Goal: Information Seeking & Learning: Learn about a topic

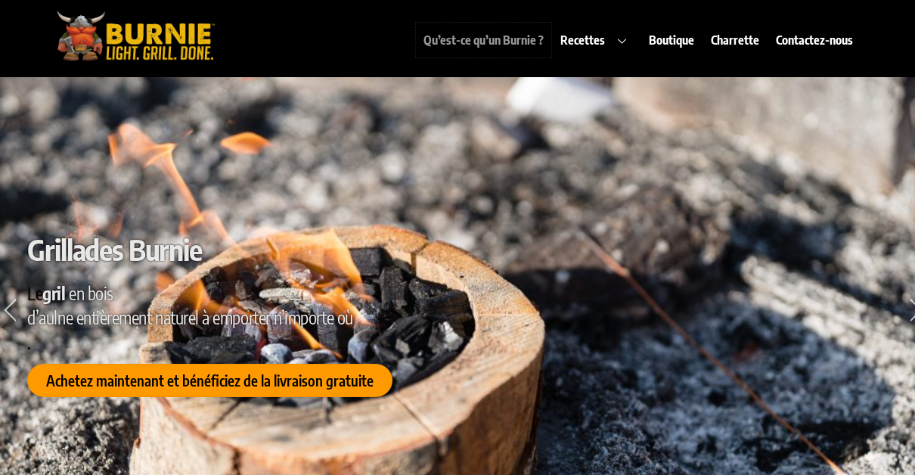
click at [531, 44] on link "Qu’est-ce qu’un Burnie ?" at bounding box center [483, 40] width 135 height 35
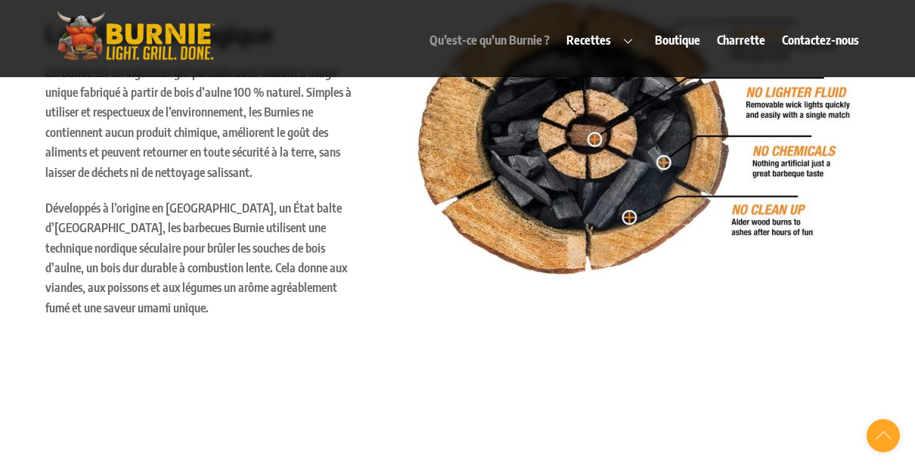
scroll to position [626, 0]
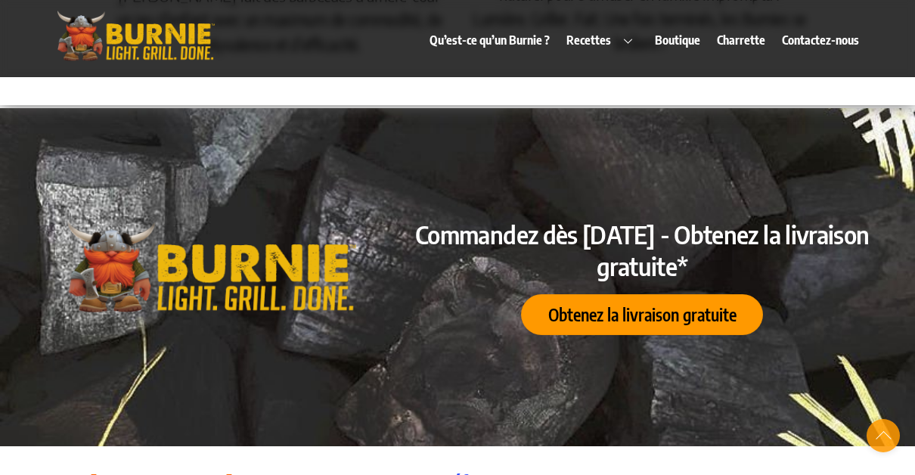
scroll to position [2518, 0]
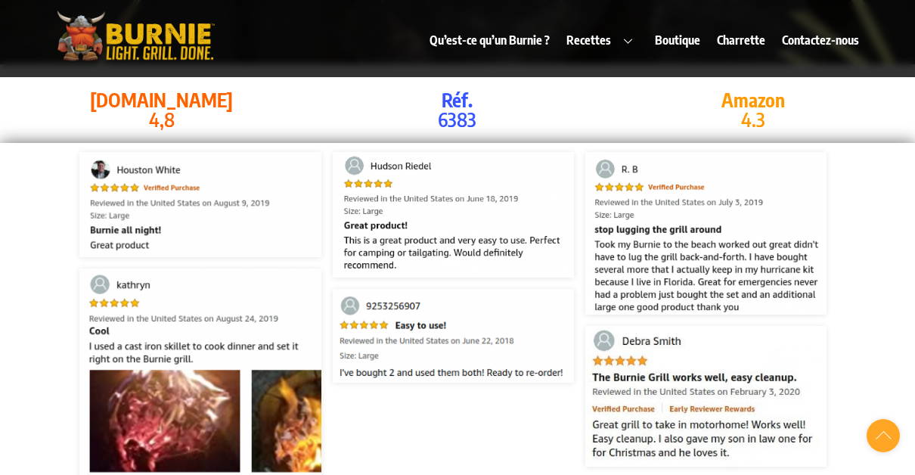
scroll to position [2896, 0]
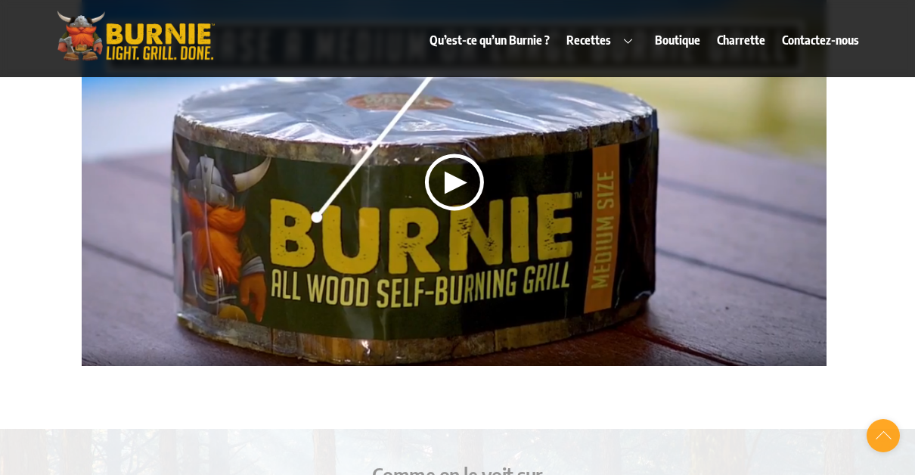
scroll to position [3425, 0]
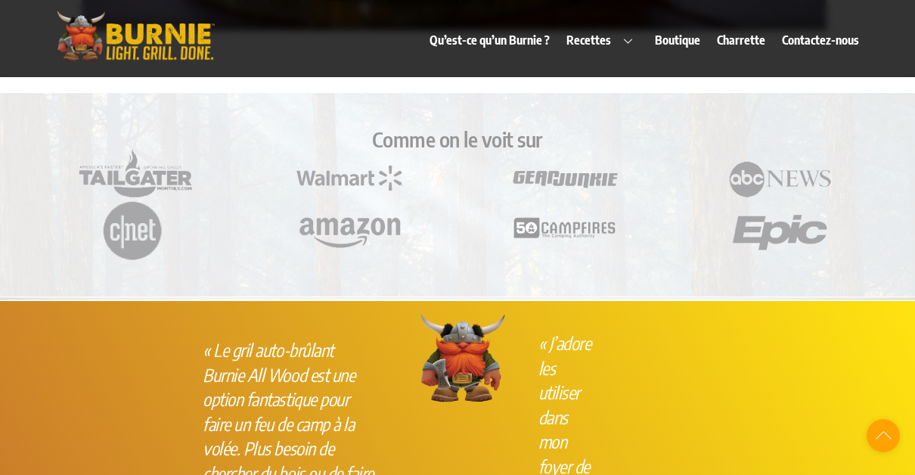
scroll to position [3728, 0]
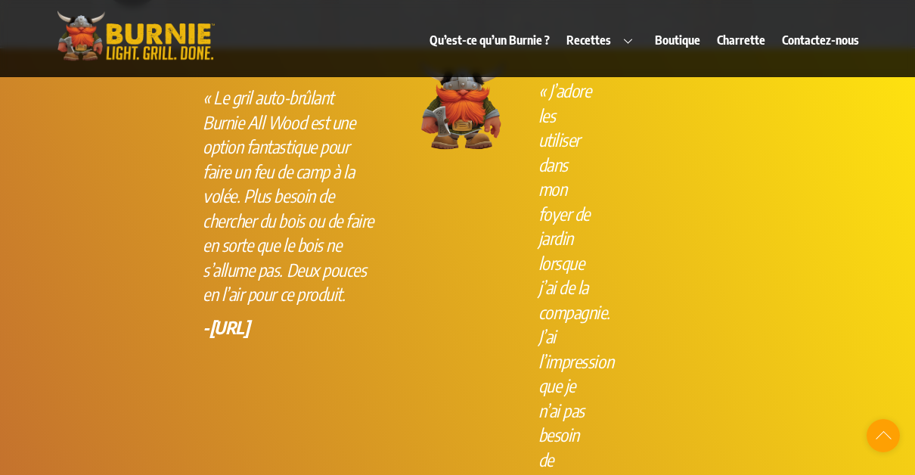
scroll to position [3955, 0]
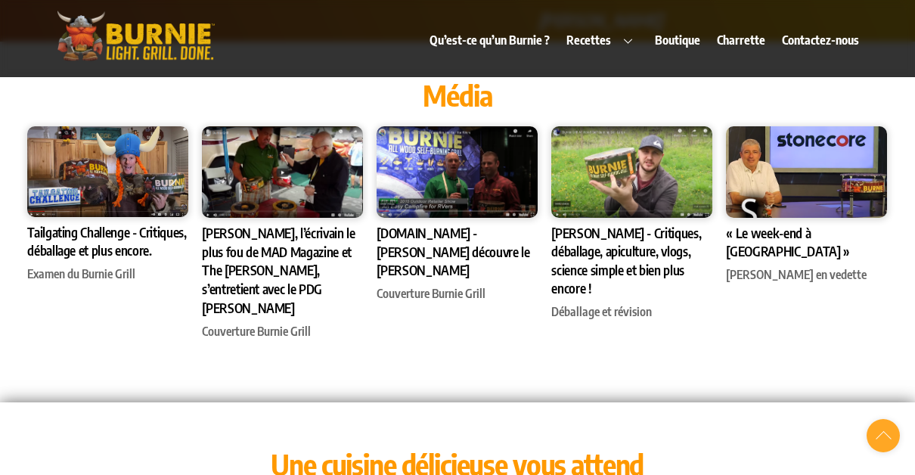
scroll to position [4711, 0]
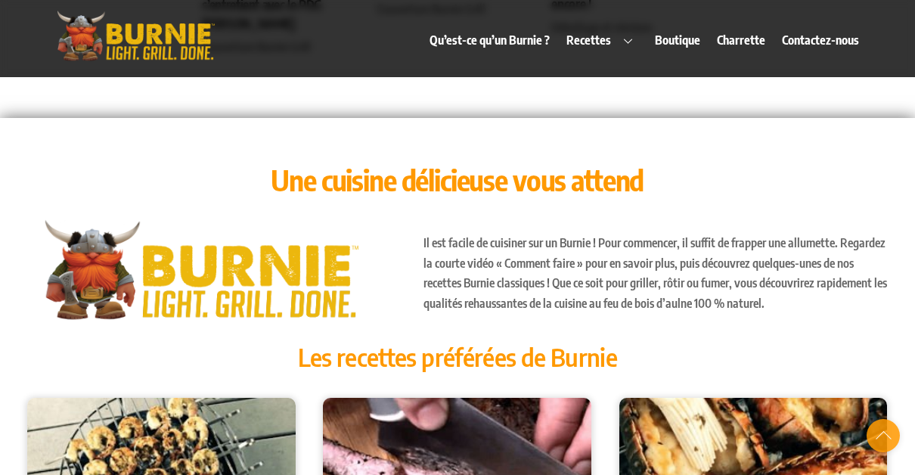
scroll to position [5090, 0]
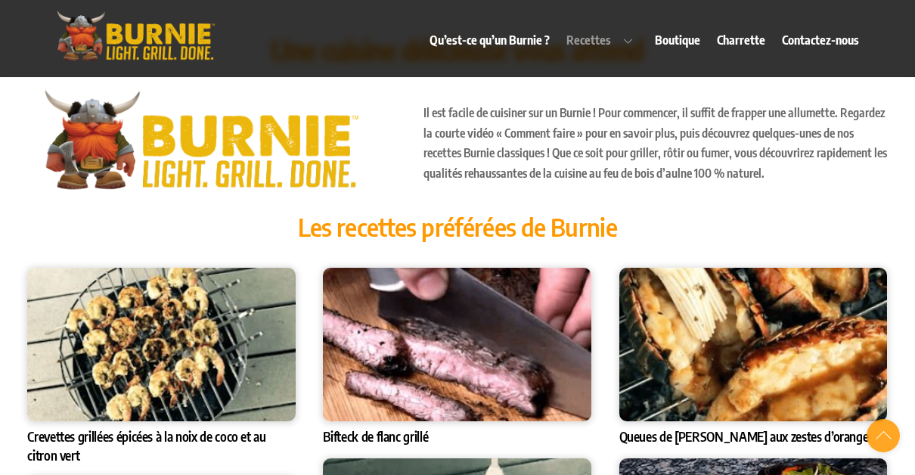
scroll to position [5090, 0]
